Goal: Task Accomplishment & Management: Manage account settings

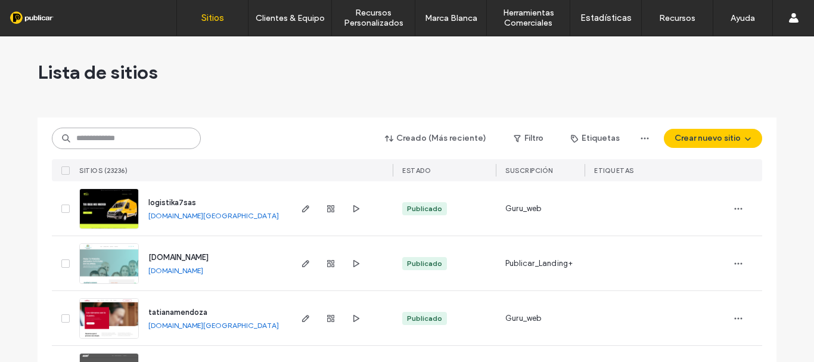
click at [120, 142] on input at bounding box center [126, 137] width 149 height 21
paste input "**********"
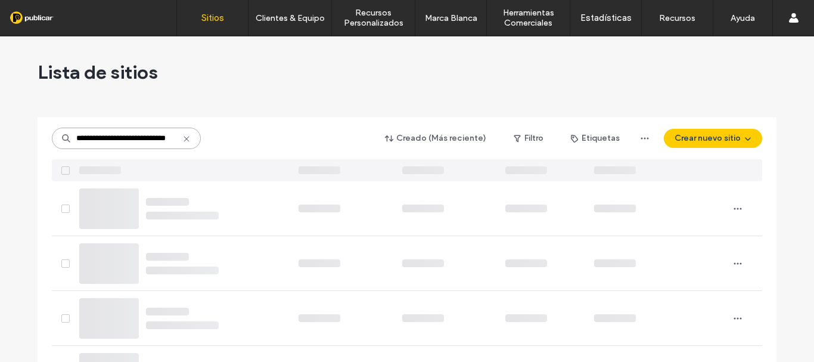
scroll to position [0, 26]
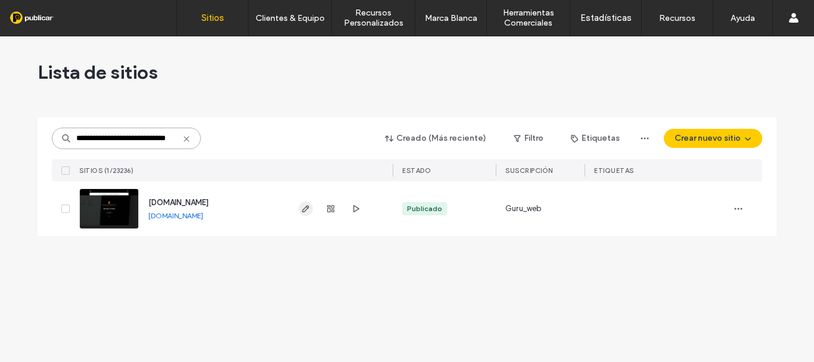
type input "**********"
click at [308, 207] on use "button" at bounding box center [305, 208] width 7 height 7
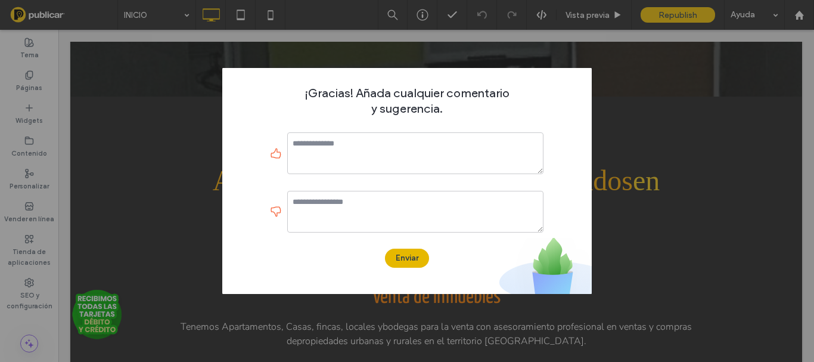
click at [411, 257] on button "Enviar" at bounding box center [407, 257] width 44 height 19
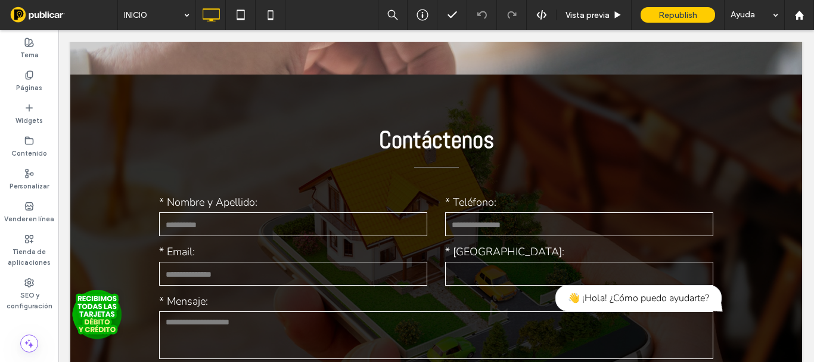
scroll to position [3691, 0]
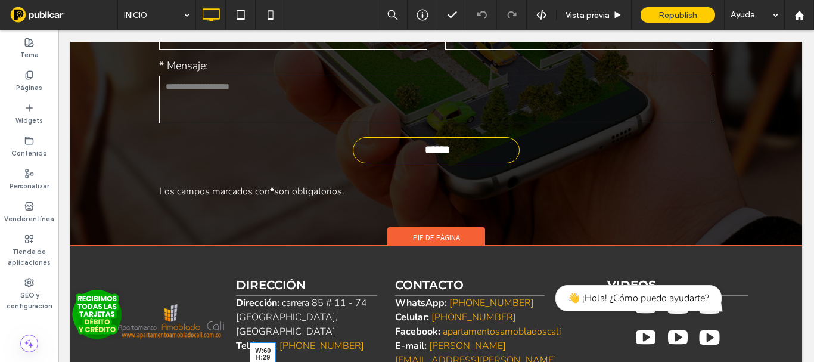
drag, startPoint x: 257, startPoint y: 164, endPoint x: 343, endPoint y: 194, distance: 90.8
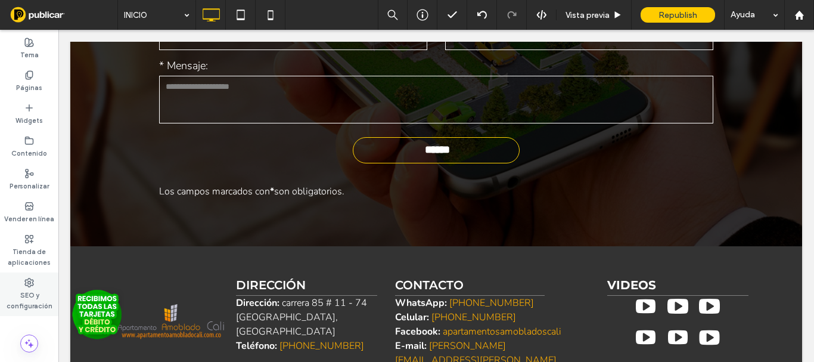
click at [31, 288] on label "SEO y configuración" at bounding box center [29, 299] width 58 height 24
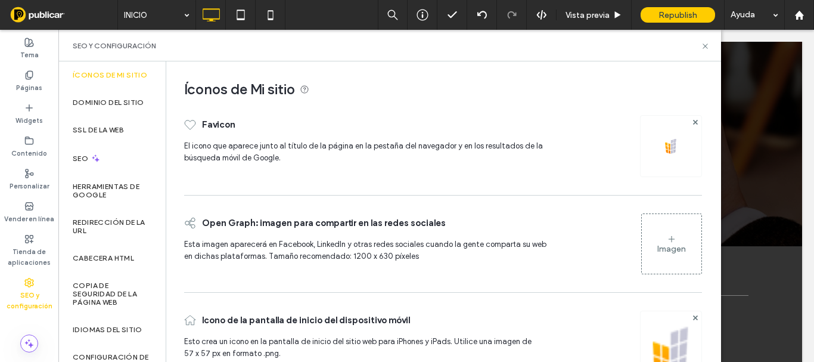
scroll to position [36, 0]
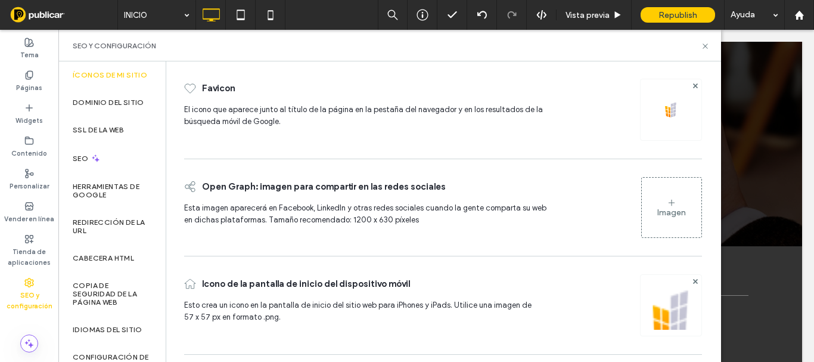
click at [677, 212] on div "Imagen" at bounding box center [671, 212] width 29 height 10
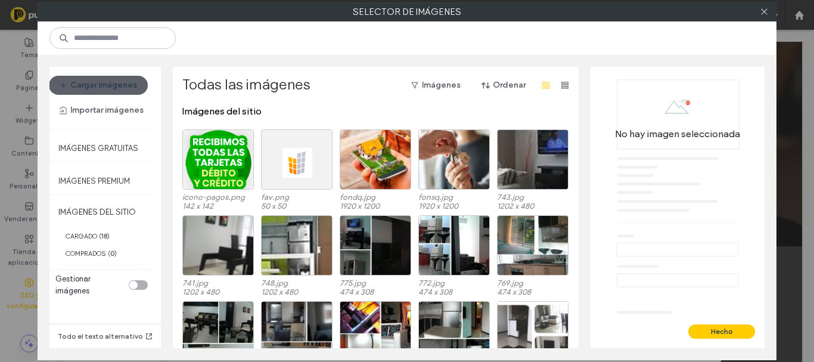
scroll to position [125, 0]
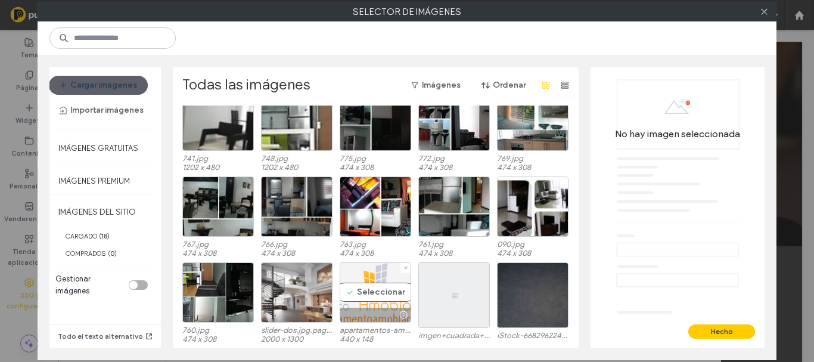
click at [390, 288] on div "Seleccionar" at bounding box center [375, 292] width 71 height 60
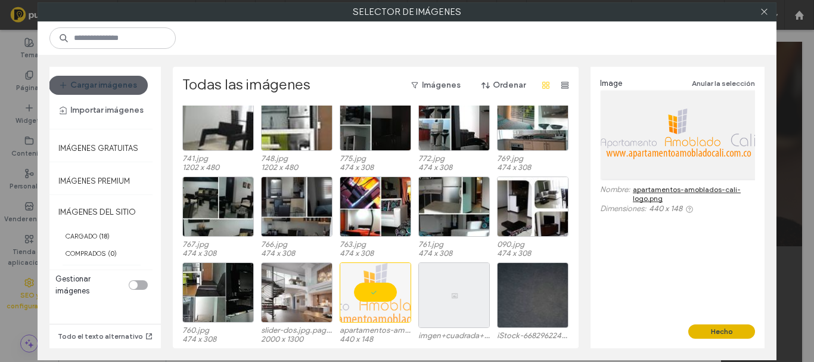
click at [711, 332] on button "Hecho" at bounding box center [721, 331] width 67 height 14
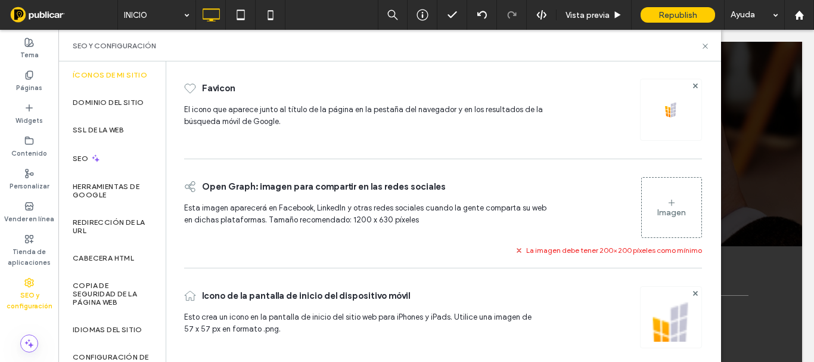
click at [676, 209] on div "Imagen" at bounding box center [671, 212] width 29 height 10
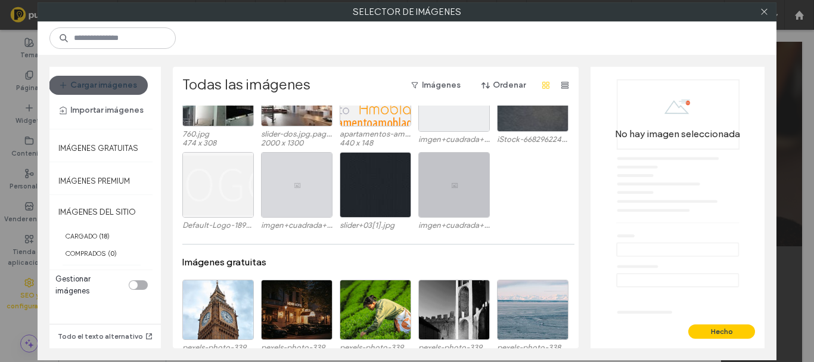
scroll to position [0, 0]
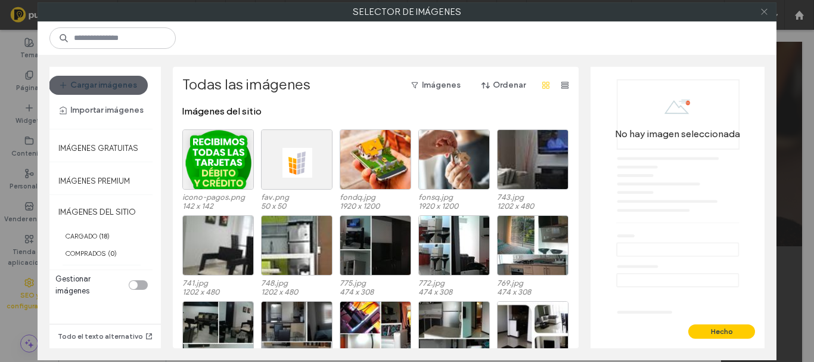
click at [766, 10] on use at bounding box center [764, 12] width 6 height 6
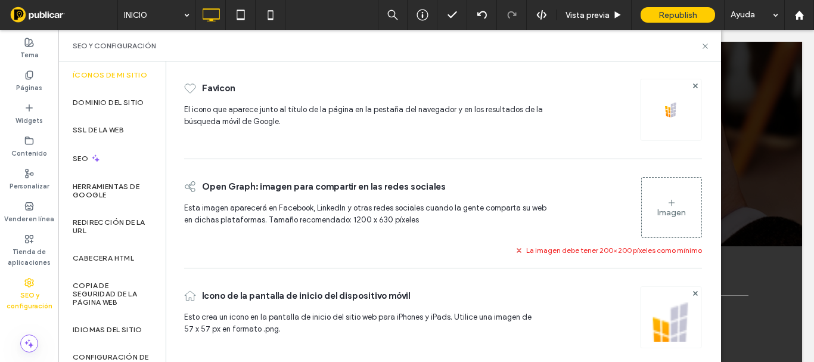
scroll to position [48, 0]
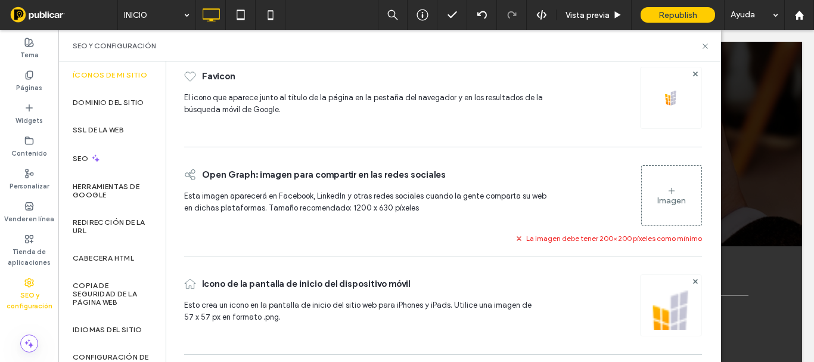
click at [668, 325] on img at bounding box center [670, 321] width 61 height 81
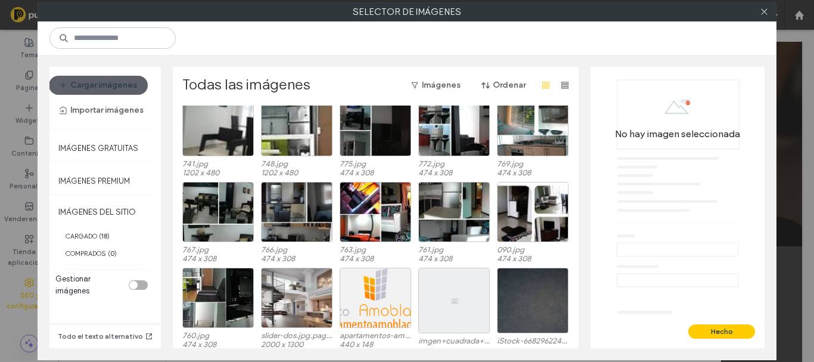
scroll to position [125, 0]
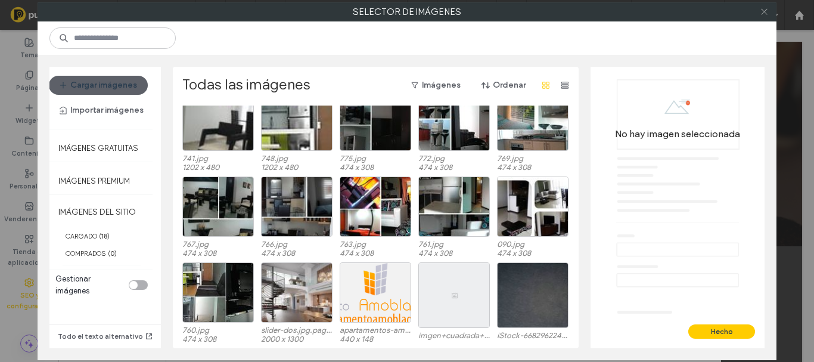
click at [761, 10] on use at bounding box center [764, 12] width 6 height 6
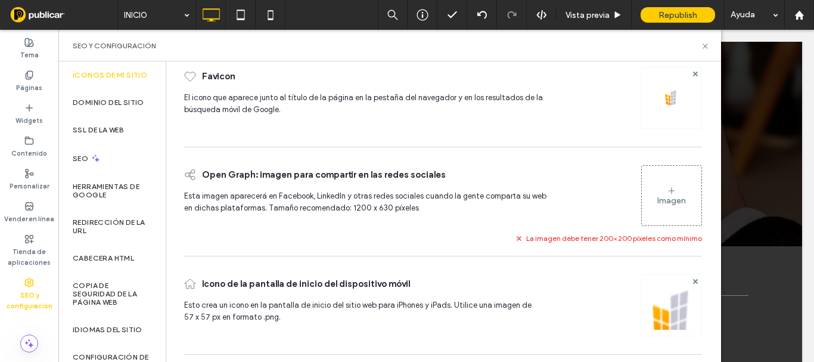
click at [670, 102] on img at bounding box center [670, 97] width 19 height 19
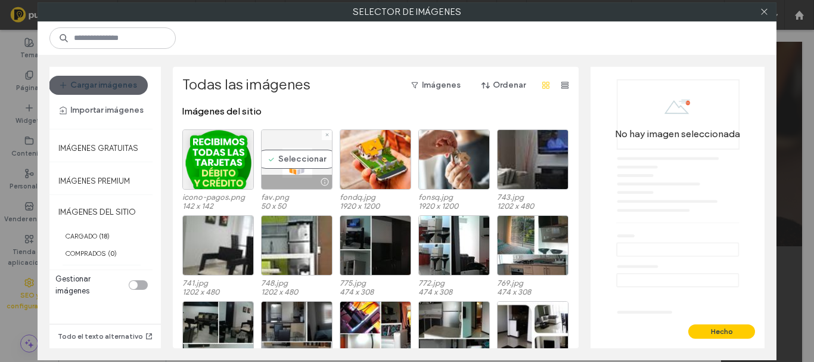
click at [294, 181] on div at bounding box center [297, 182] width 70 height 14
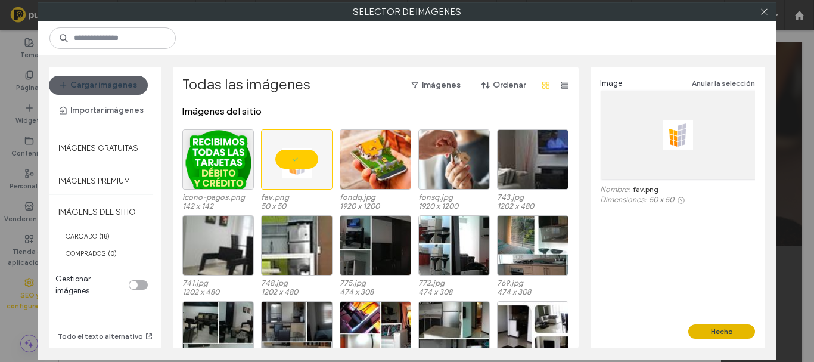
click at [714, 328] on button "Hecho" at bounding box center [721, 331] width 67 height 14
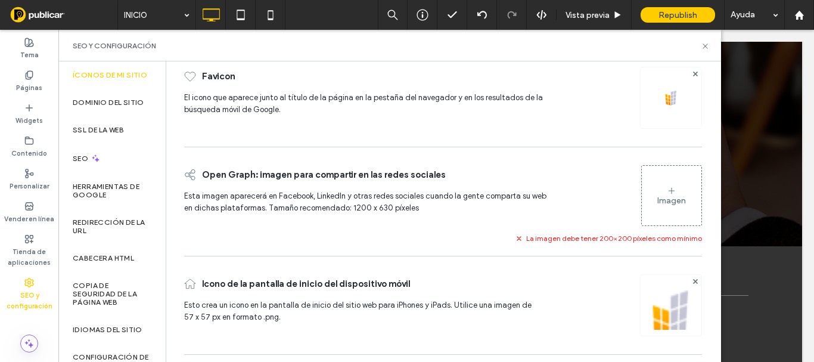
click at [663, 201] on div "Imagen" at bounding box center [671, 200] width 29 height 10
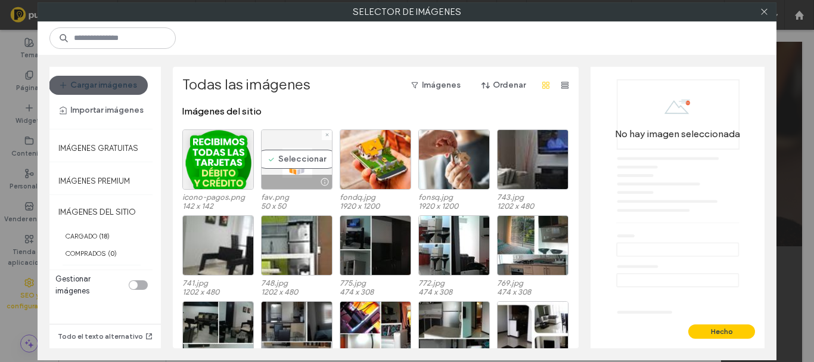
drag, startPoint x: 291, startPoint y: 173, endPoint x: 288, endPoint y: 145, distance: 28.1
click at [288, 145] on div "Seleccionar" at bounding box center [296, 159] width 71 height 60
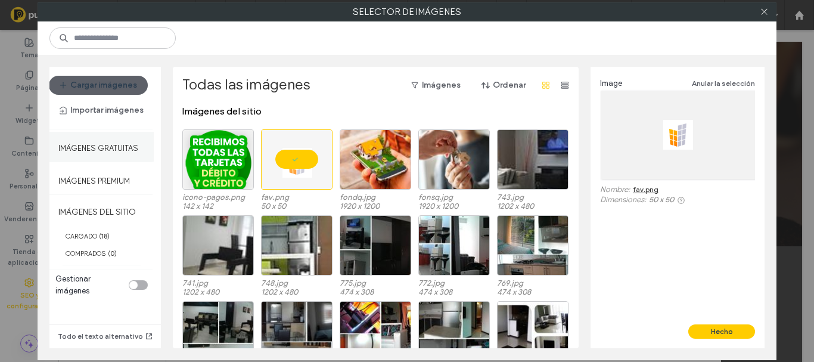
click at [127, 142] on label "Imágenes gratuitas" at bounding box center [98, 145] width 80 height 15
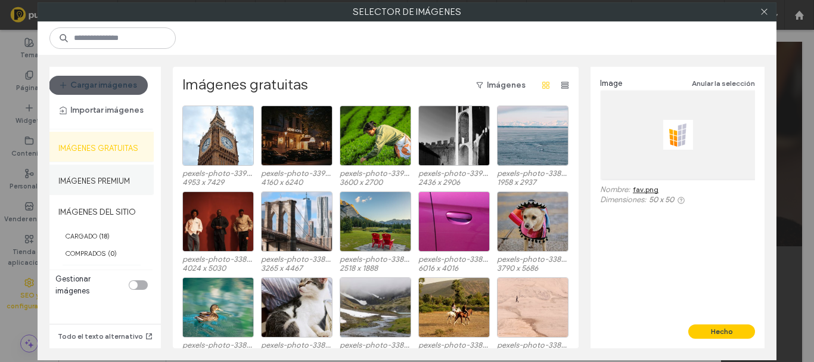
click at [110, 182] on label "Imágenes Premium" at bounding box center [93, 177] width 71 height 15
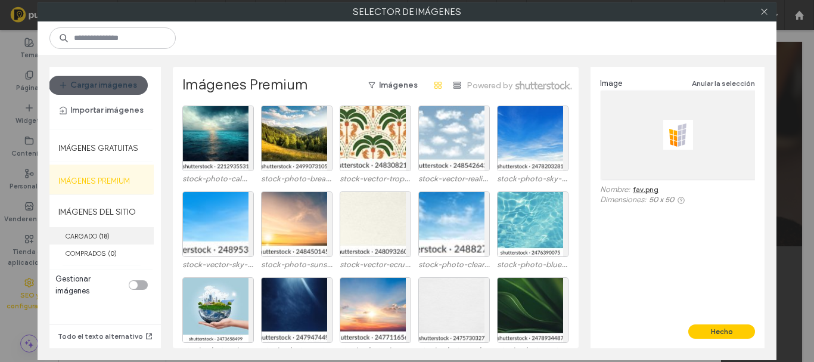
click at [126, 234] on label "CARGADO ( 18 )" at bounding box center [101, 235] width 104 height 17
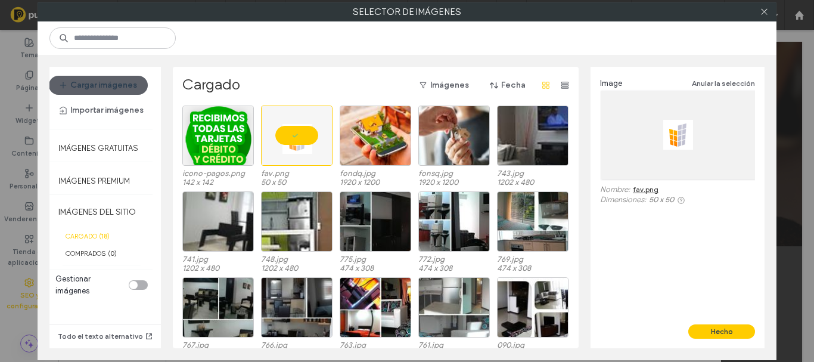
scroll to position [101, 0]
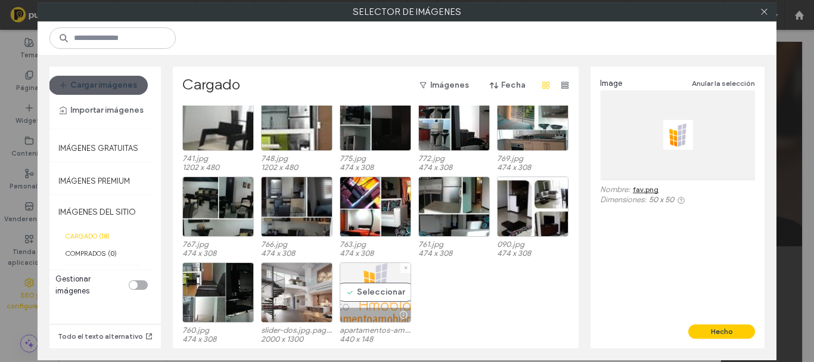
click at [377, 298] on div "Seleccionar" at bounding box center [375, 292] width 71 height 60
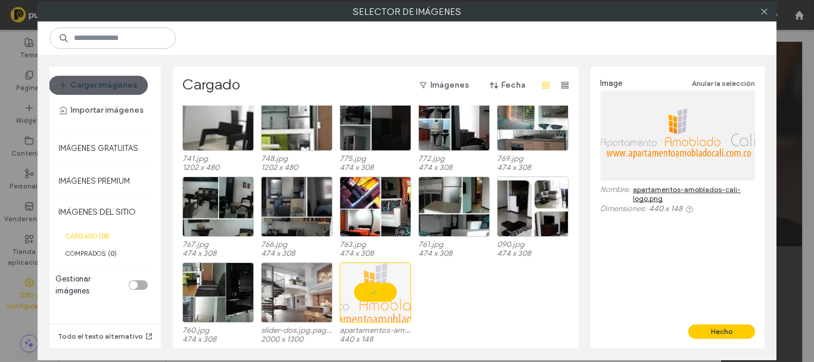
click at [662, 189] on link "apartamentos-amoblados-cali-logo.png" at bounding box center [694, 194] width 122 height 18
click at [107, 83] on button "Cargar imágenes" at bounding box center [98, 85] width 99 height 19
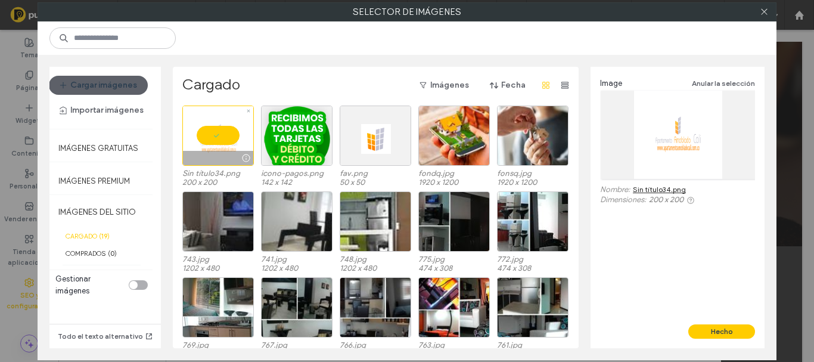
click at [225, 123] on div at bounding box center [217, 135] width 71 height 60
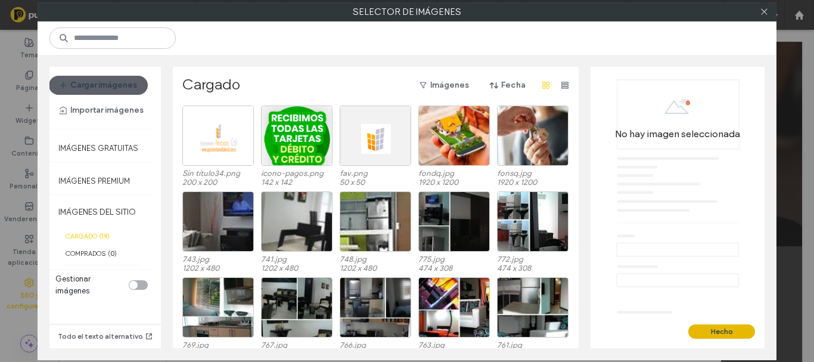
click at [736, 330] on button "Hecho" at bounding box center [721, 331] width 67 height 14
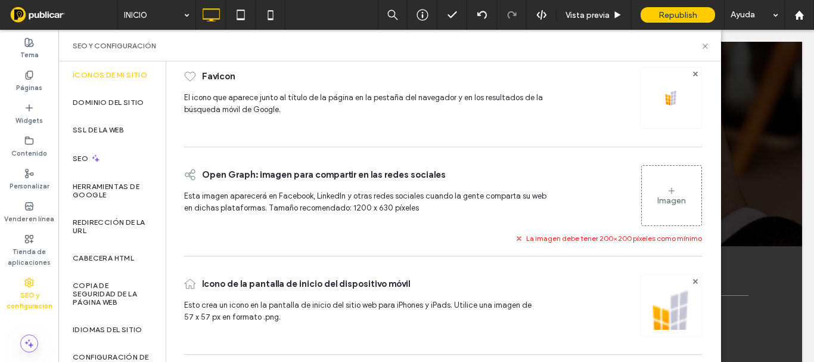
click at [668, 200] on div "Imagen" at bounding box center [671, 200] width 29 height 10
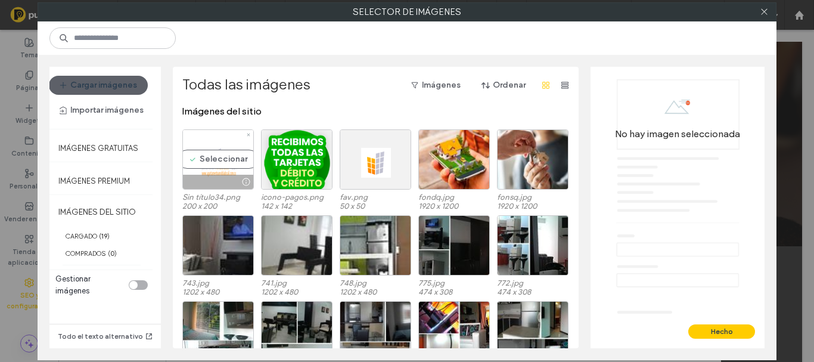
click at [209, 156] on div "Seleccionar" at bounding box center [217, 159] width 71 height 60
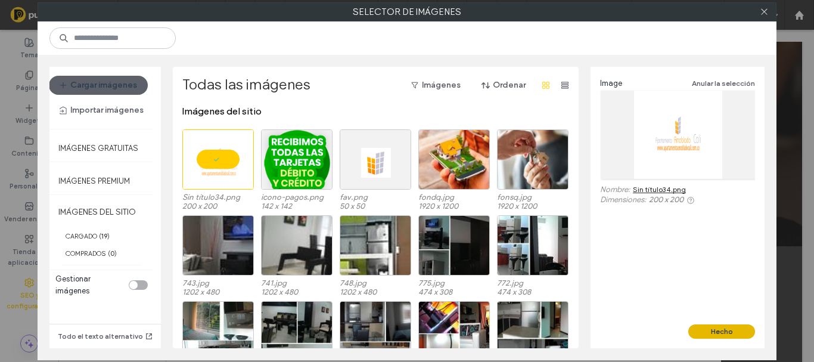
click at [723, 331] on button "Hecho" at bounding box center [721, 331] width 67 height 14
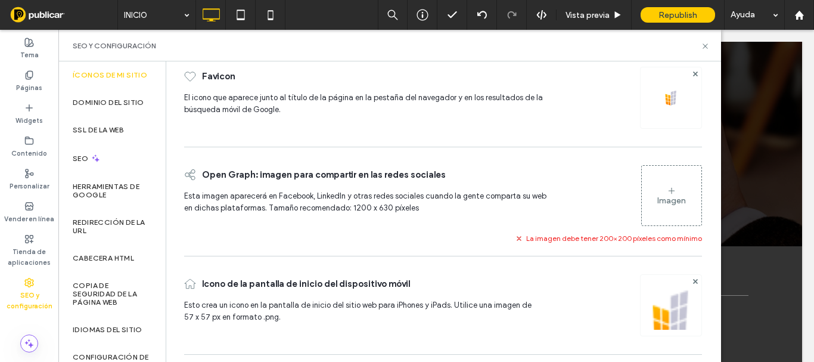
scroll to position [38, 0]
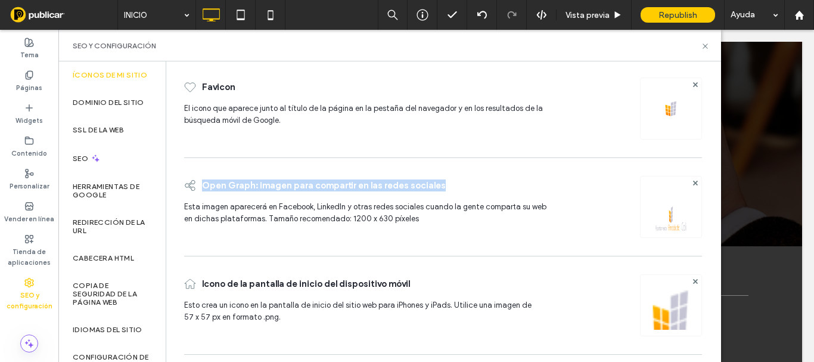
drag, startPoint x: 203, startPoint y: 185, endPoint x: 478, endPoint y: 193, distance: 275.4
click at [478, 193] on div "Open Graph: imagen para compartir en las redes sociales" at bounding box center [368, 185] width 368 height 31
copy span "Open Graph: imagen para compartir en las redes sociales"
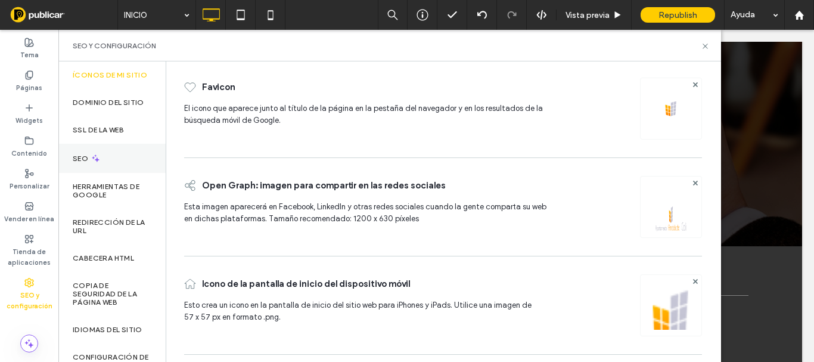
click at [120, 164] on div "SEO" at bounding box center [111, 158] width 107 height 29
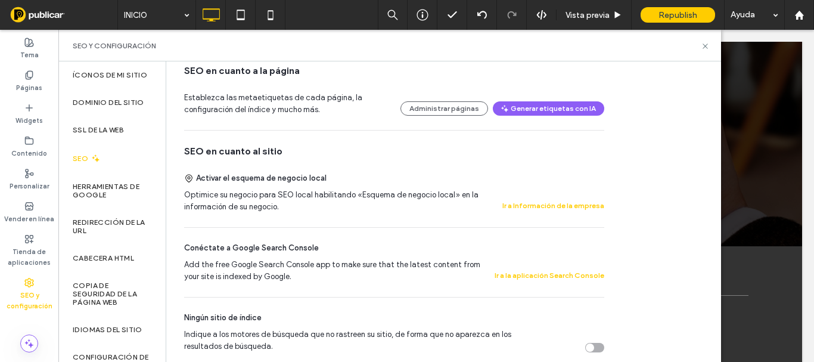
scroll to position [0, 0]
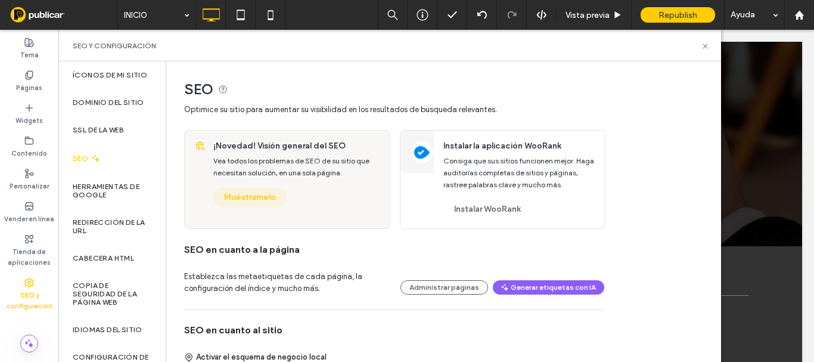
click at [254, 198] on button "Muéstramelo" at bounding box center [249, 197] width 73 height 19
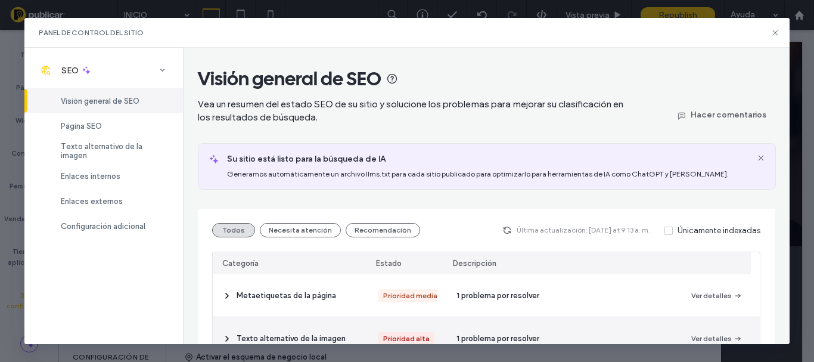
scroll to position [179, 0]
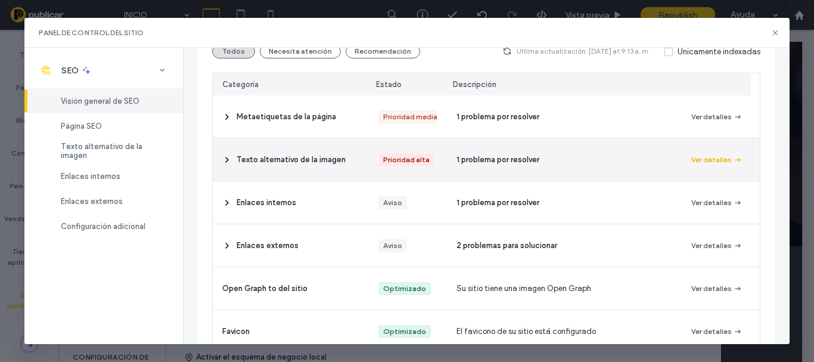
click at [699, 159] on button "Ver detalles" at bounding box center [716, 160] width 51 height 14
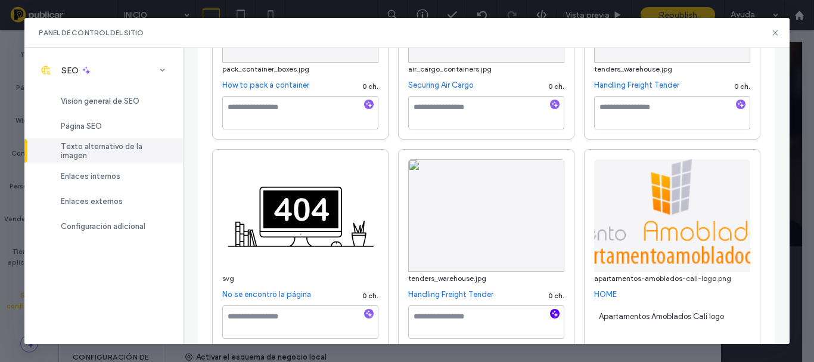
scroll to position [60, 0]
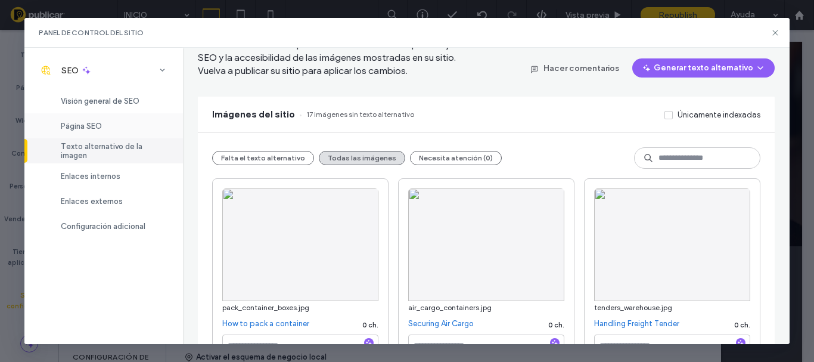
click at [98, 115] on div "Página SEO" at bounding box center [103, 125] width 158 height 25
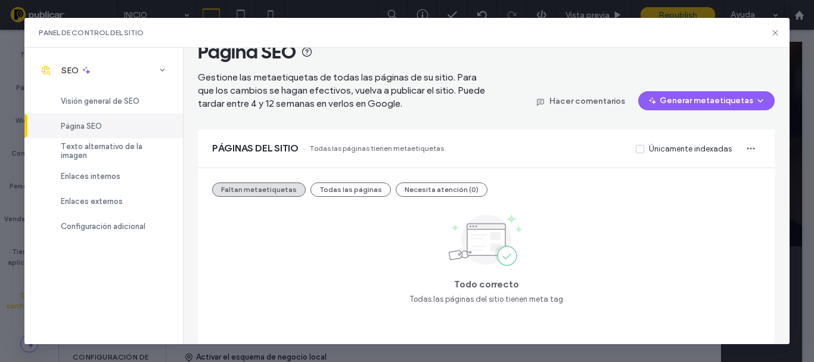
scroll to position [0, 0]
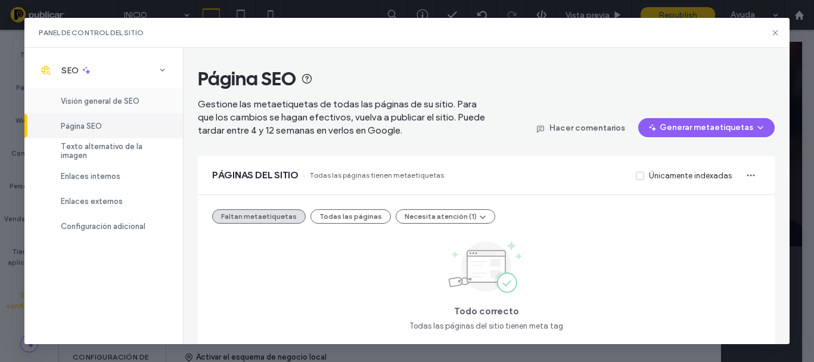
click at [145, 100] on div "Visión general de SEO" at bounding box center [103, 100] width 158 height 25
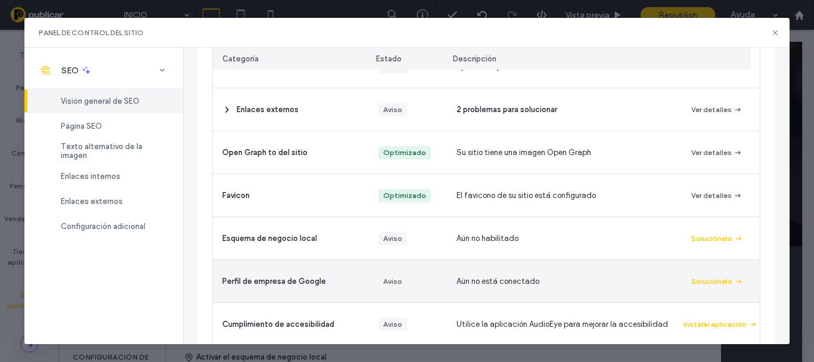
scroll to position [17, 0]
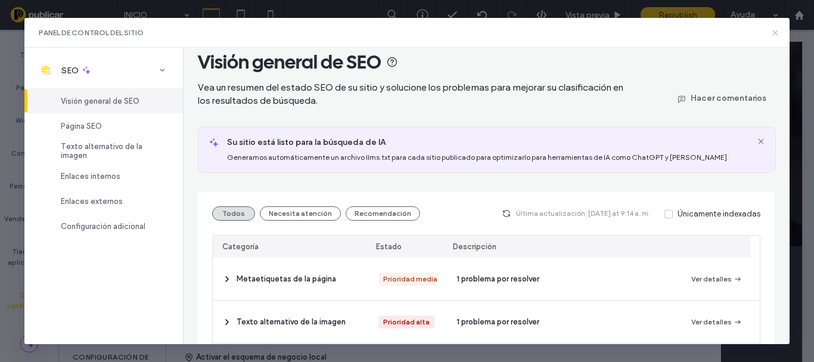
click at [777, 33] on icon at bounding box center [775, 33] width 10 height 10
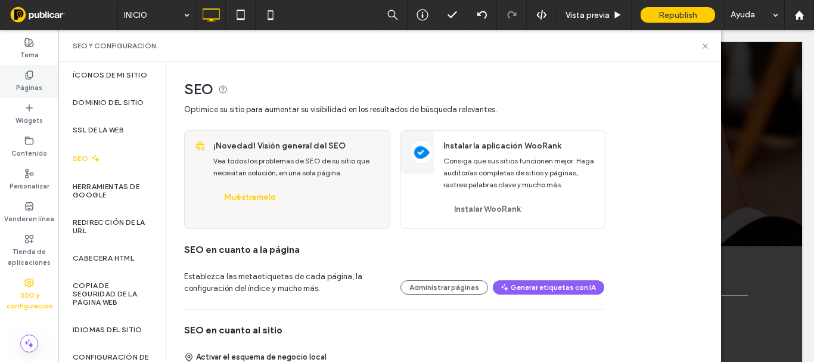
click at [34, 81] on label "Páginas" at bounding box center [29, 86] width 26 height 13
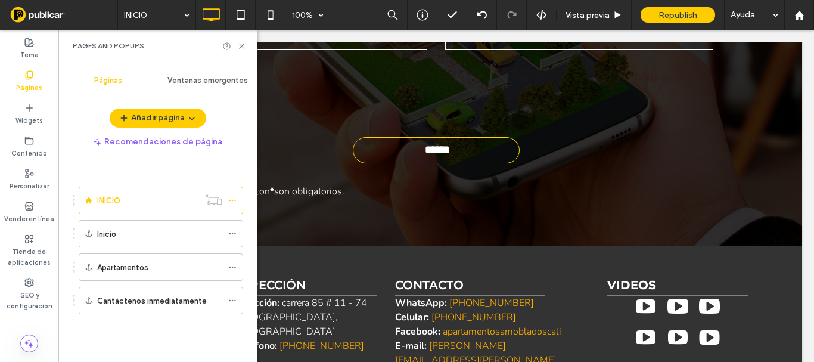
click at [192, 82] on span "Ventanas emergentes" at bounding box center [207, 81] width 80 height 10
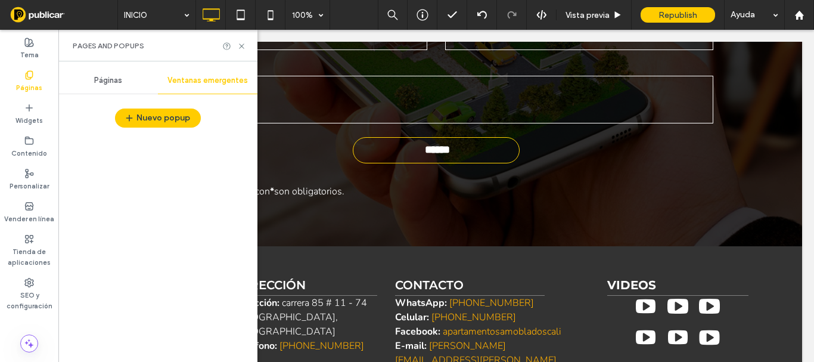
click at [114, 80] on span "Páginas" at bounding box center [108, 81] width 28 height 10
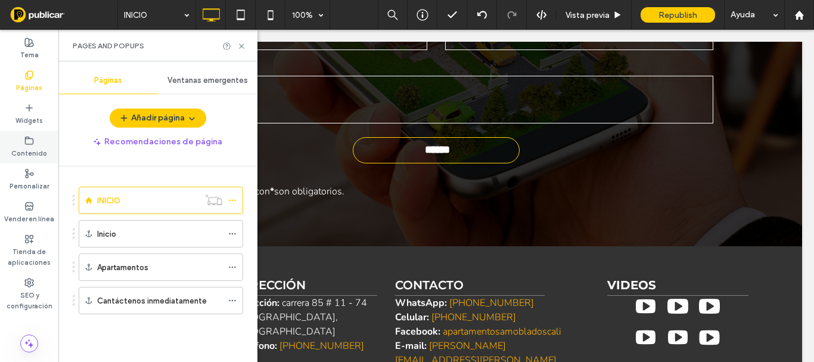
click at [28, 148] on label "Contenido" at bounding box center [29, 151] width 36 height 13
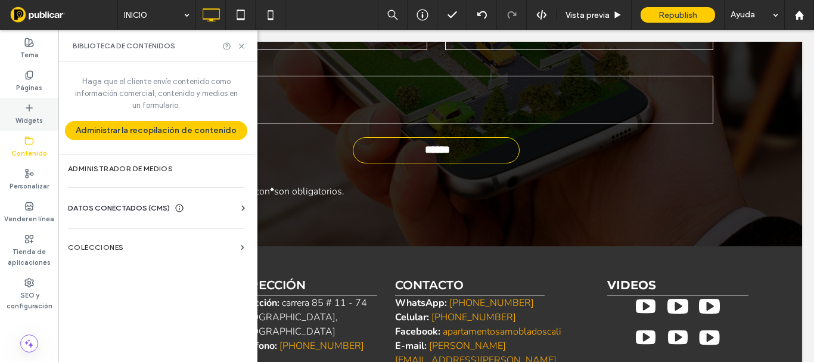
click at [26, 122] on label "Widgets" at bounding box center [28, 119] width 27 height 13
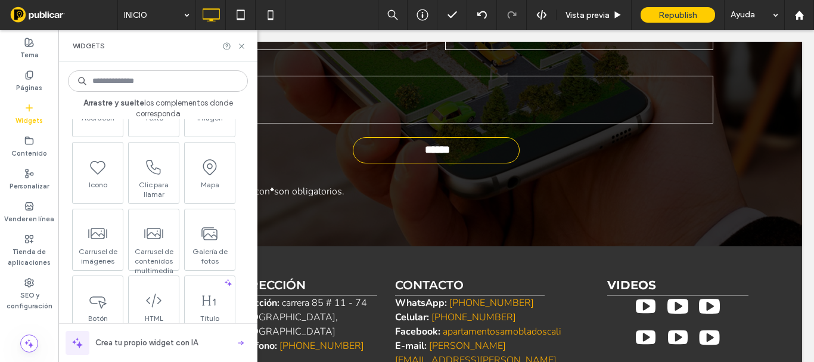
scroll to position [0, 0]
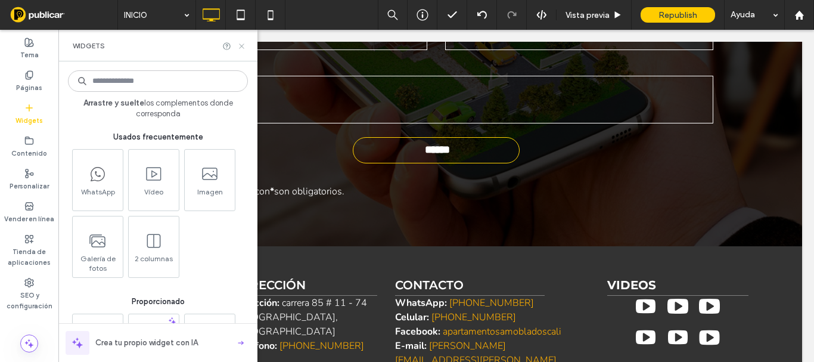
click at [243, 48] on icon at bounding box center [241, 46] width 9 height 9
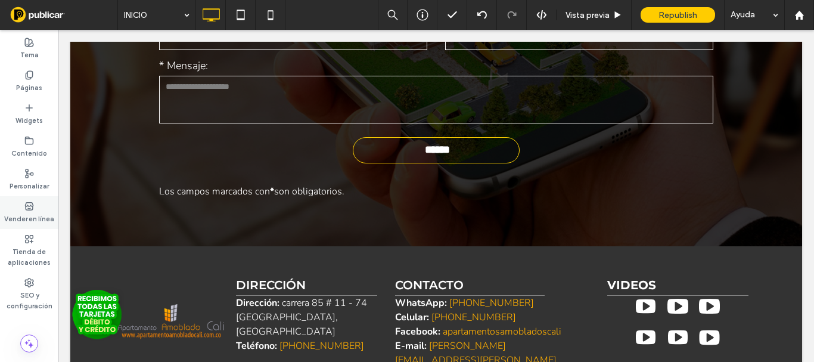
click at [42, 212] on label "Vender en línea" at bounding box center [29, 217] width 50 height 13
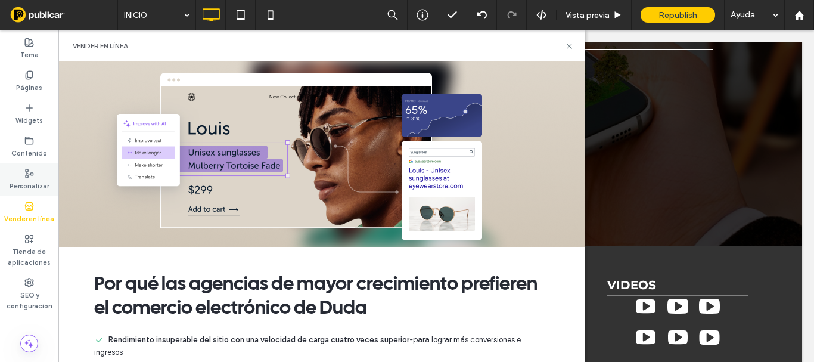
click at [35, 182] on label "Personalizar" at bounding box center [29, 184] width 39 height 13
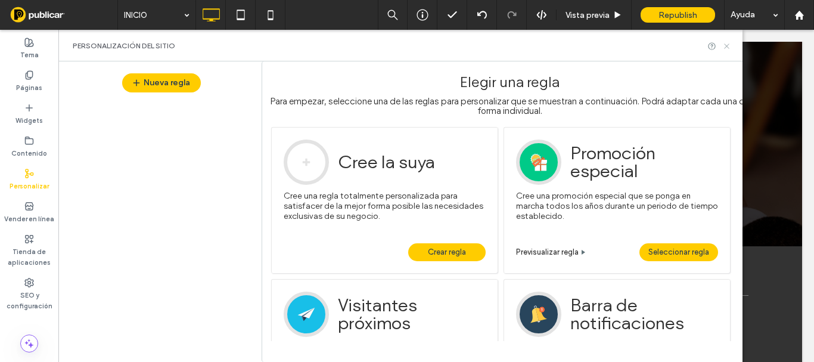
click at [724, 45] on icon at bounding box center [726, 46] width 9 height 9
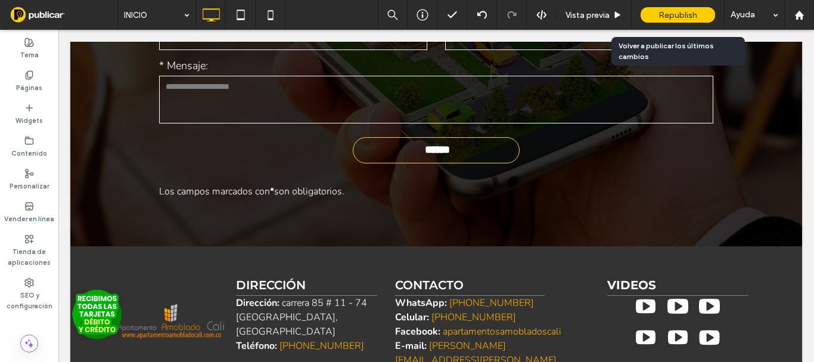
click at [694, 11] on span "Republish" at bounding box center [677, 15] width 39 height 10
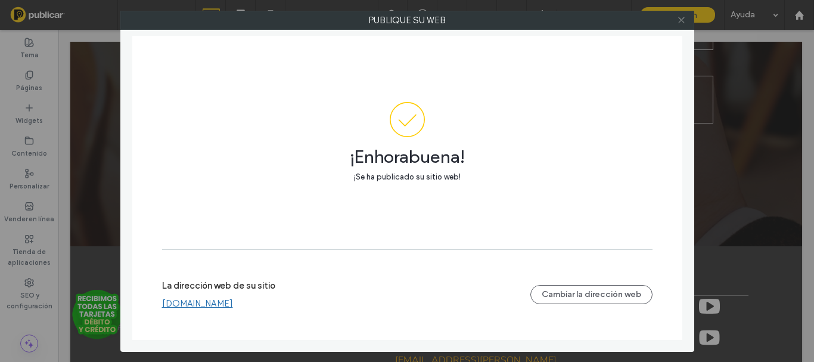
click at [678, 20] on icon at bounding box center [681, 19] width 9 height 9
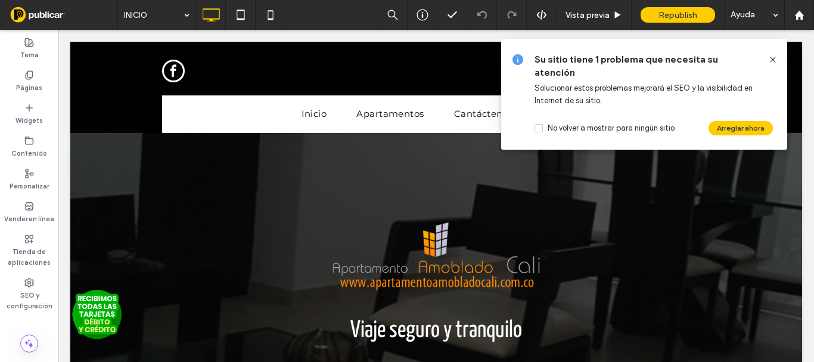
click at [776, 58] on icon at bounding box center [773, 60] width 10 height 10
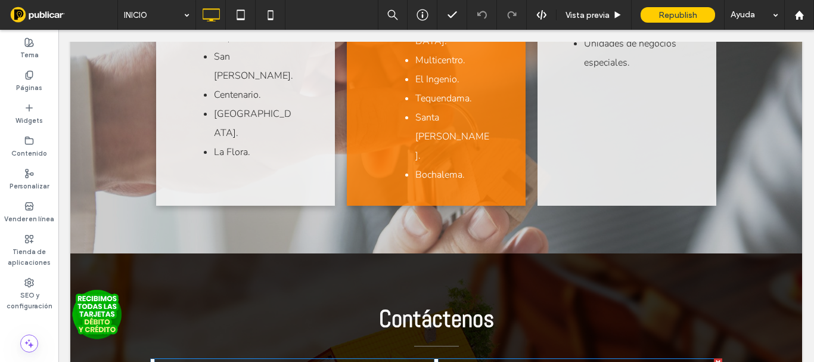
scroll to position [3575, 0]
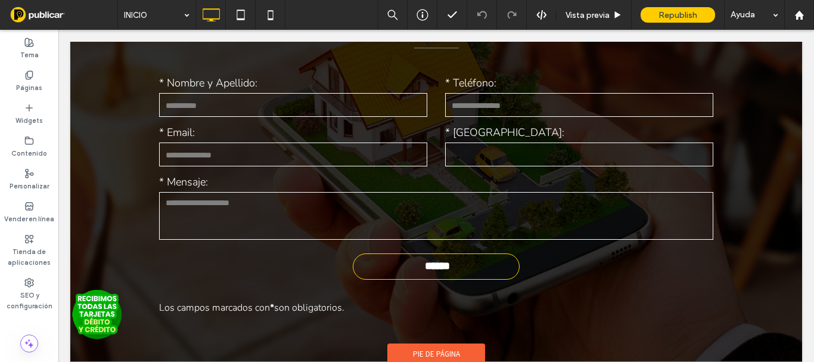
drag, startPoint x: 262, startPoint y: 120, endPoint x: 427, endPoint y: 228, distance: 196.8
click at [561, 114] on div "Contáctenos * Nombre y Apellido: * Teléfono: * Email: * Ciudad: * Mensaje: ****…" at bounding box center [436, 158] width 732 height 407
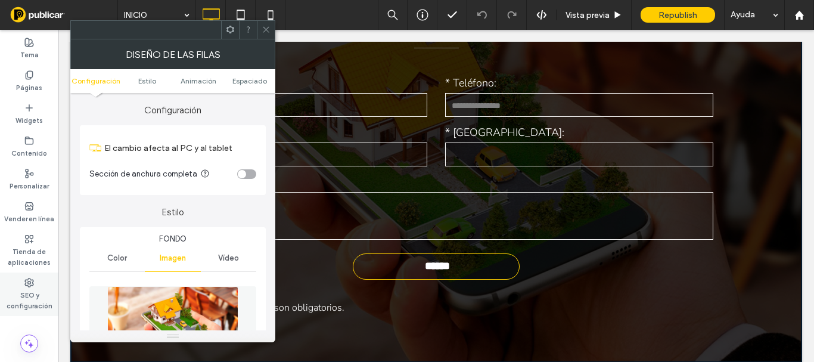
click at [30, 296] on label "SEO y configuración" at bounding box center [29, 299] width 58 height 24
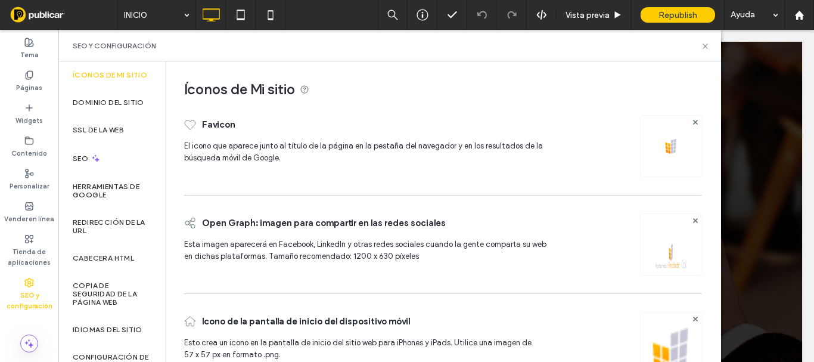
scroll to position [38, 0]
